Goal: Information Seeking & Learning: Learn about a topic

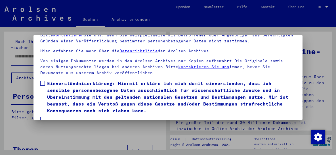
scroll to position [44, 0]
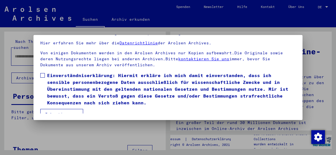
click at [43, 73] on span at bounding box center [42, 75] width 5 height 5
click at [62, 109] on button "Ich stimme zu" at bounding box center [61, 114] width 43 height 11
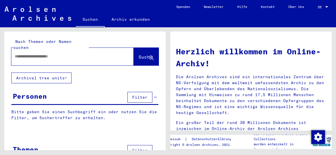
click at [24, 53] on input "text" at bounding box center [66, 56] width 102 height 6
type input "**********"
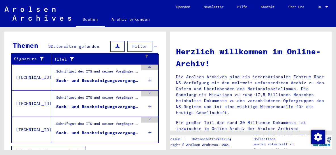
scroll to position [187, 0]
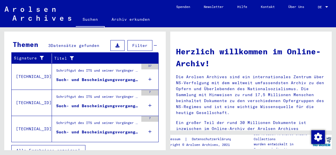
click at [93, 77] on div "Such- und Bescheinigungsvorgang Nr. 100.202 für [PERSON_NAME] geboren [DEMOGRAP…" at bounding box center [97, 80] width 82 height 6
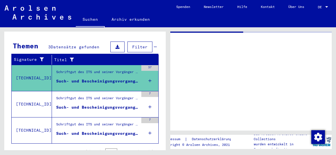
scroll to position [86, 0]
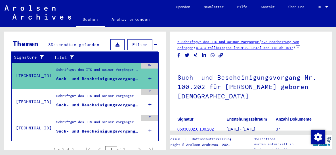
click at [96, 102] on div "Such- und Bescheinigungsvorgang Nr. 407.013 für [PERSON_NAME] geboren [DEMOGRAP…" at bounding box center [97, 105] width 82 height 6
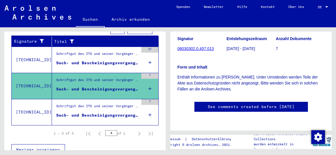
scroll to position [152, 0]
click at [110, 112] on div "Such- und Bescheinigungsvorgang Nr. 411.544 für [PERSON_NAME] geboren [DEMOGRAP…" at bounding box center [97, 115] width 82 height 6
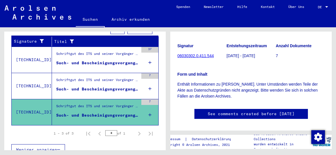
scroll to position [61, 0]
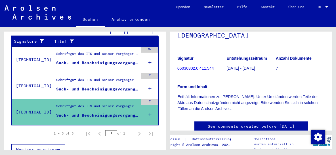
click at [201, 69] on link "06030302.0.411.544" at bounding box center [195, 68] width 36 height 5
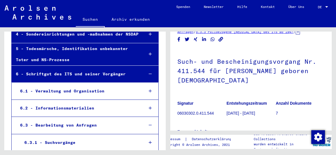
scroll to position [152, 0]
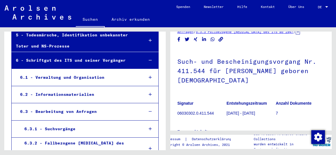
click at [81, 109] on div "6.3 - Bearbeitung von Anfragen" at bounding box center [77, 111] width 123 height 11
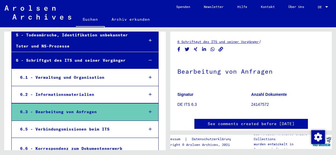
click at [71, 95] on div "6.2 - Informationsmaterialien" at bounding box center [77, 94] width 123 height 11
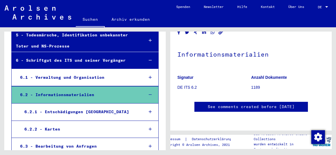
scroll to position [91, 0]
click at [64, 74] on div "6.1 - Verwaltung und Organisation" at bounding box center [77, 77] width 123 height 11
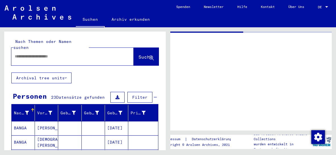
type input "*******"
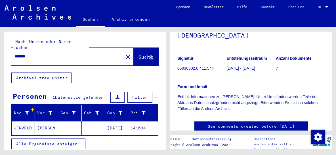
scroll to position [91, 0]
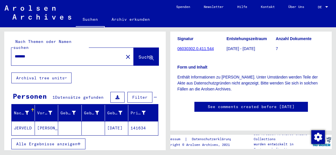
click at [201, 46] on link "06030302.0.411.544" at bounding box center [195, 48] width 36 height 5
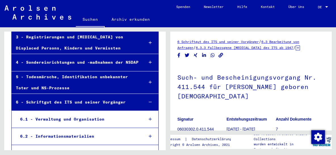
scroll to position [122, 0]
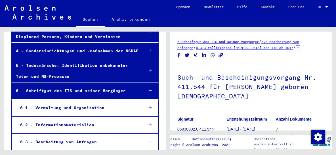
click at [98, 89] on div "6 - Schriftgut des ITS und seiner Vorgänger" at bounding box center [76, 90] width 128 height 11
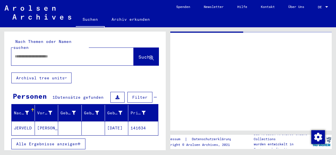
type input "*******"
